Goal: Information Seeking & Learning: Learn about a topic

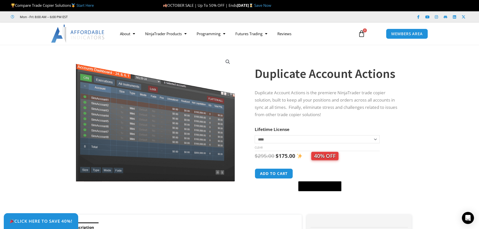
click at [459, 86] on section "**********" at bounding box center [239, 132] width 479 height 165
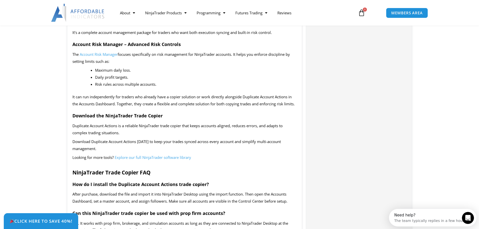
scroll to position [629, 0]
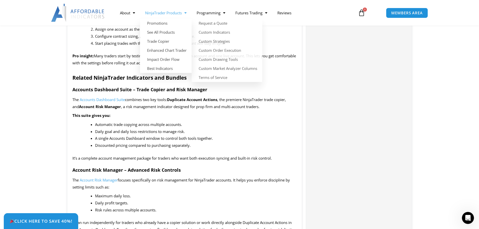
click at [165, 14] on link "NinjaTrader Products" at bounding box center [166, 13] width 52 height 12
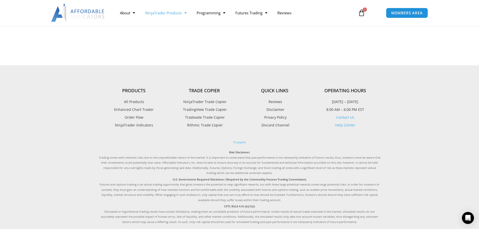
scroll to position [654, 0]
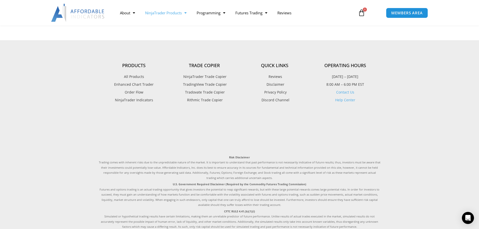
click at [143, 98] on span "NinjaTrader Indicators" at bounding box center [134, 100] width 38 height 7
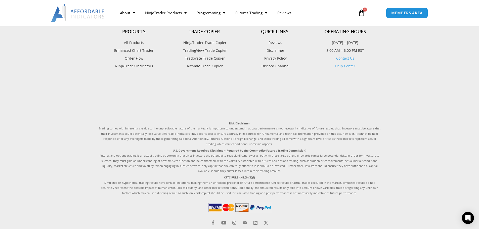
scroll to position [1157, 0]
